Goal: Information Seeking & Learning: Check status

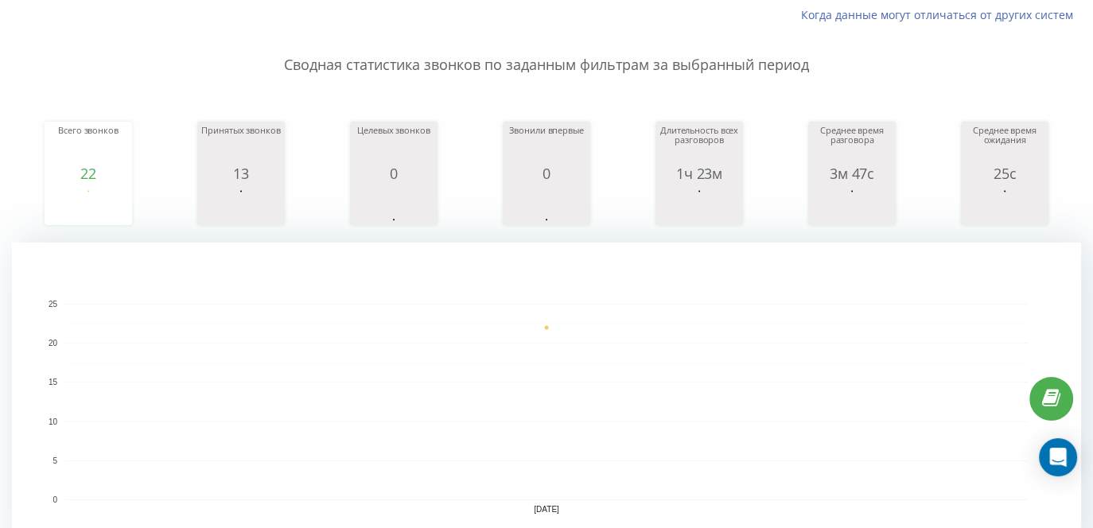
scroll to position [80, 0]
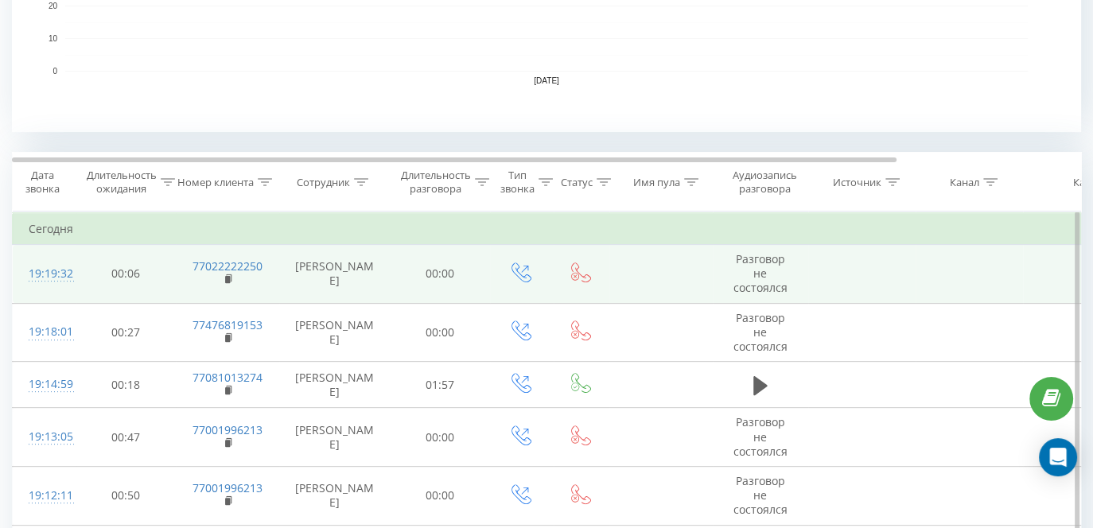
scroll to position [557, 0]
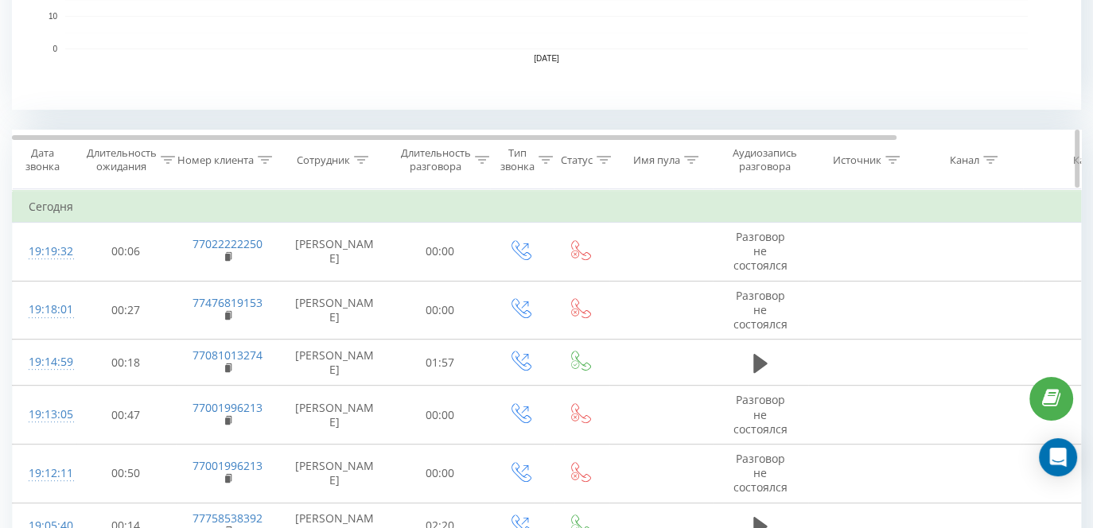
click at [483, 162] on div at bounding box center [482, 160] width 14 height 14
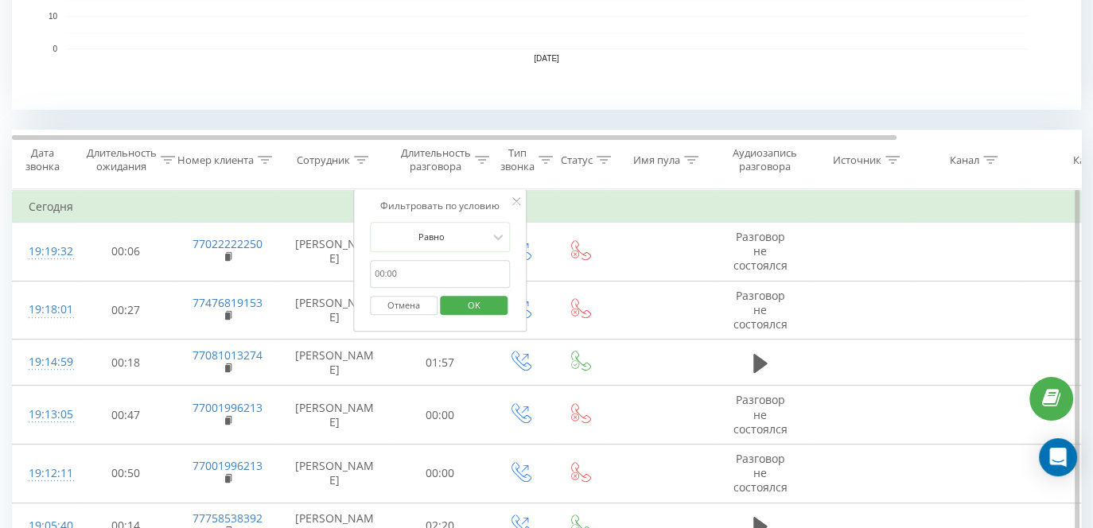
click at [433, 267] on input "text" at bounding box center [440, 274] width 140 height 28
type input "01:30"
click at [491, 235] on icon at bounding box center [498, 237] width 16 height 16
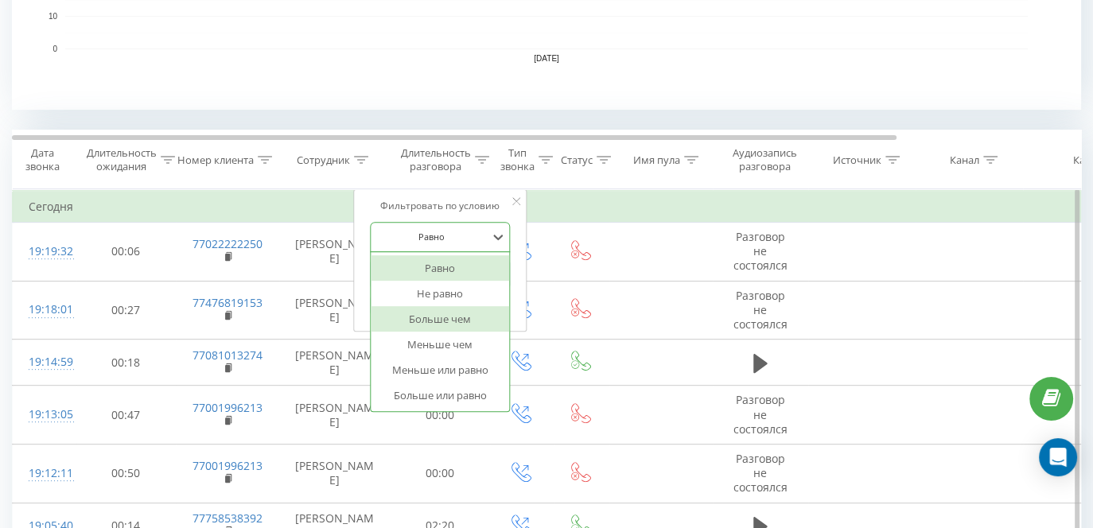
click at [470, 318] on div "Больше чем" at bounding box center [440, 318] width 138 height 25
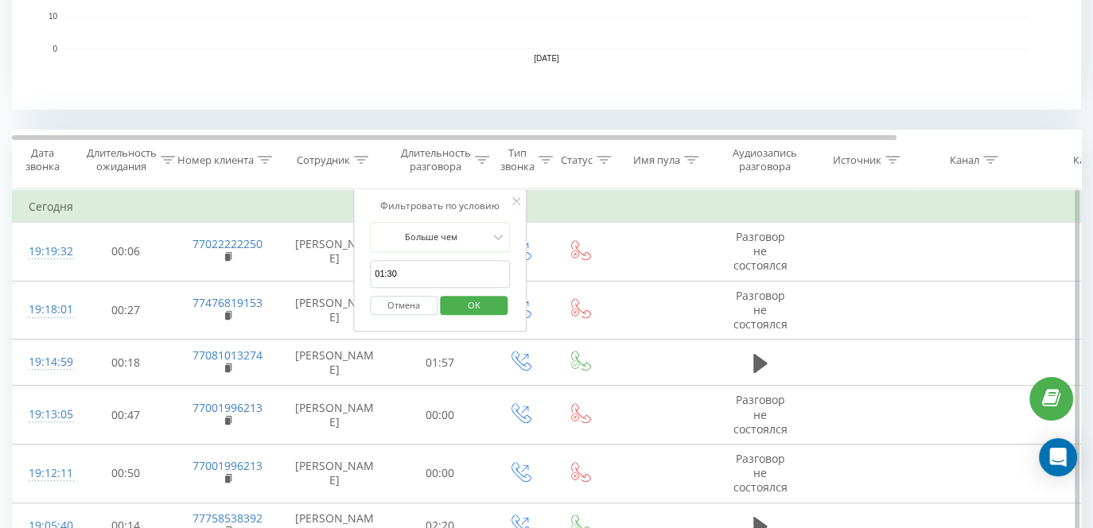
click at [473, 304] on span "OK" at bounding box center [474, 305] width 45 height 25
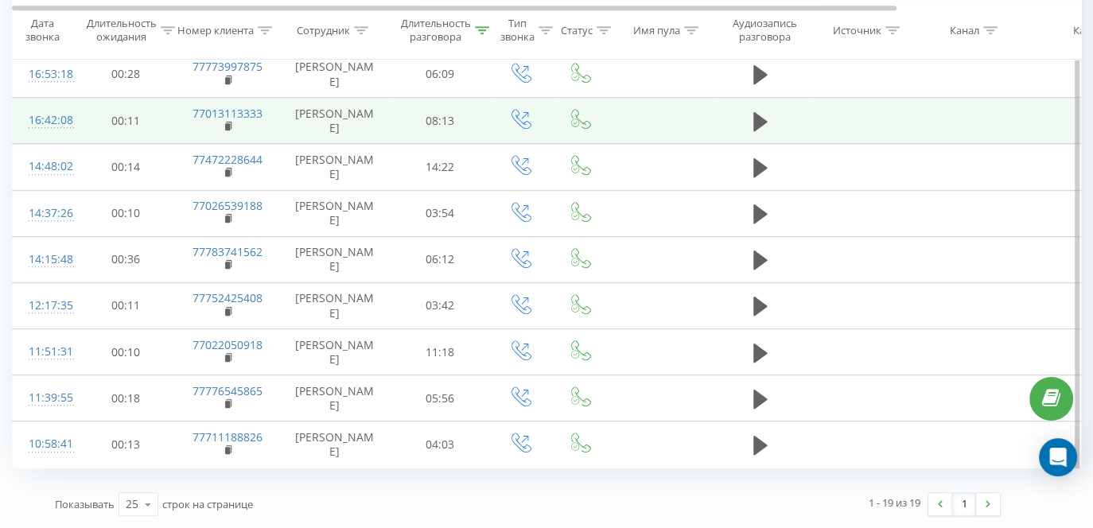
scroll to position [1416, 0]
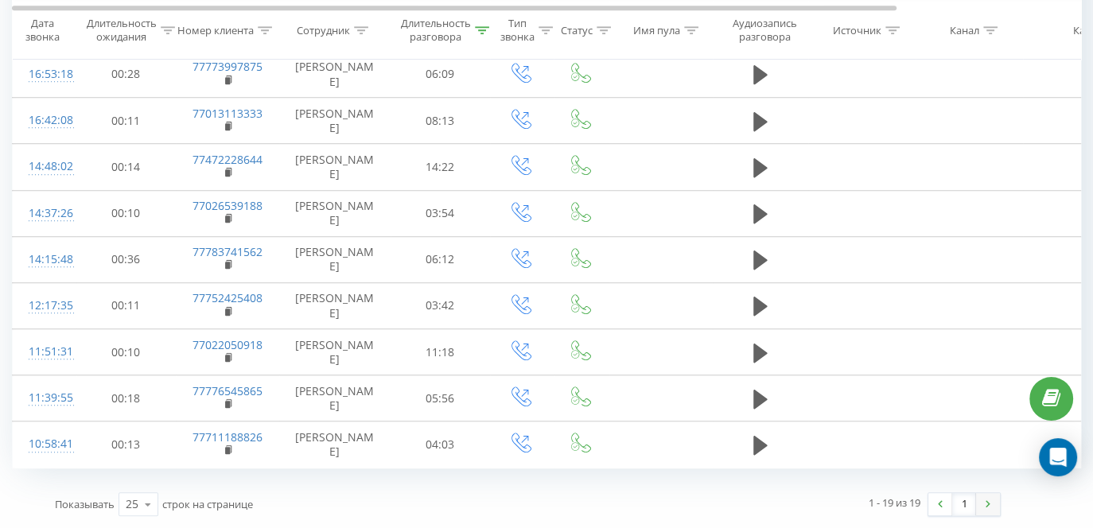
click at [989, 501] on img at bounding box center [987, 503] width 5 height 7
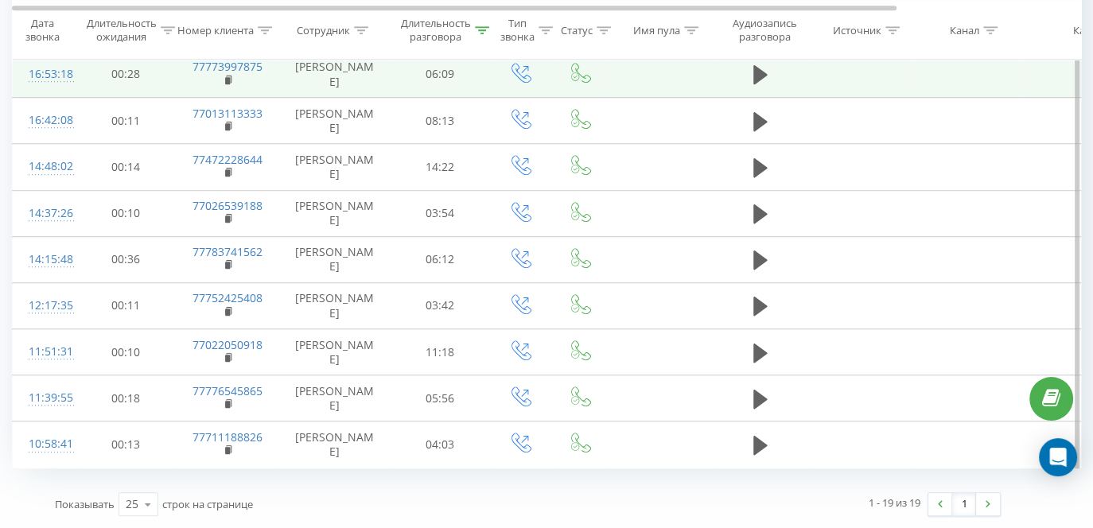
scroll to position [1416, 0]
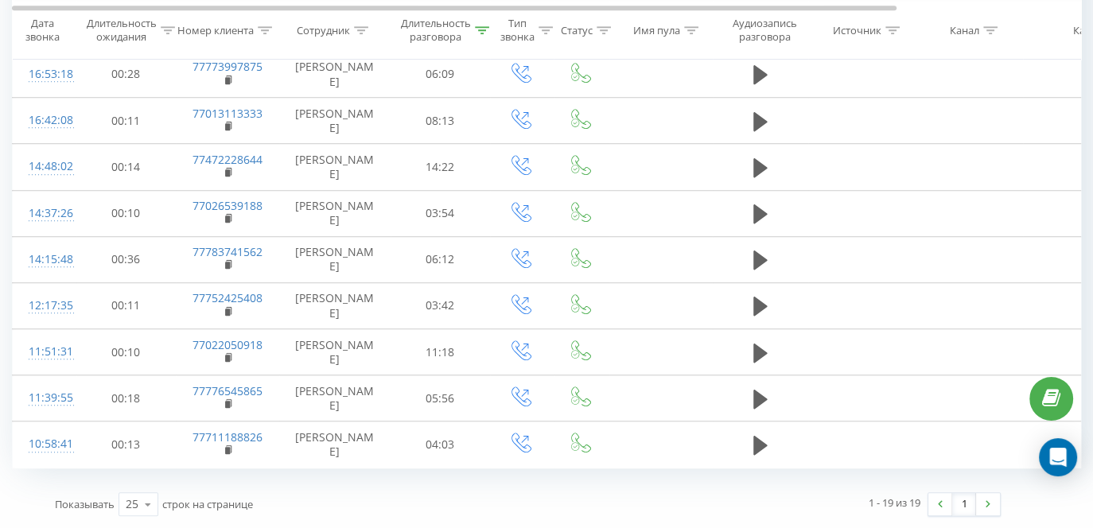
click at [1000, 501] on div "1" at bounding box center [963, 504] width 73 height 24
click at [988, 504] on img at bounding box center [987, 503] width 5 height 7
click at [961, 504] on link "1" at bounding box center [964, 504] width 24 height 22
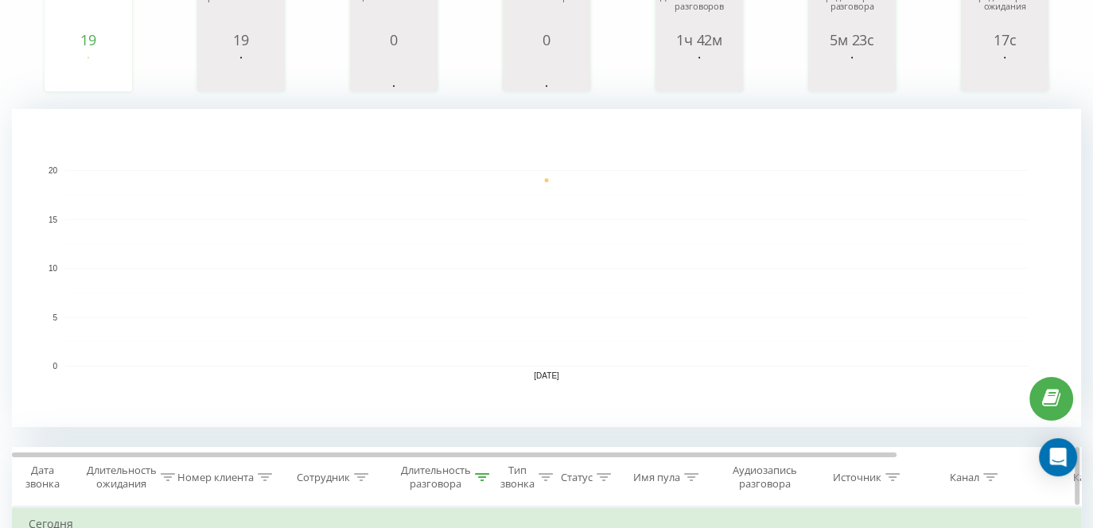
scroll to position [0, 0]
